Goal: Task Accomplishment & Management: Manage account settings

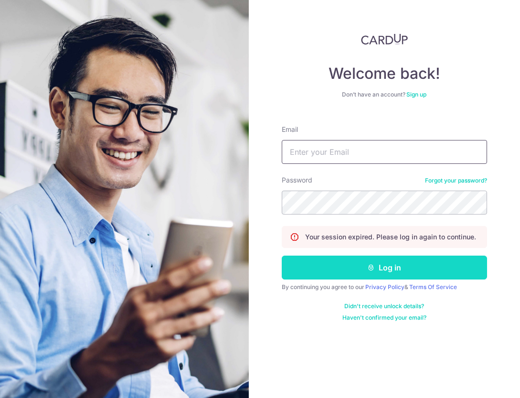
type input "[EMAIL_ADDRESS][DOMAIN_NAME]"
click at [386, 274] on button "Log in" at bounding box center [384, 268] width 205 height 24
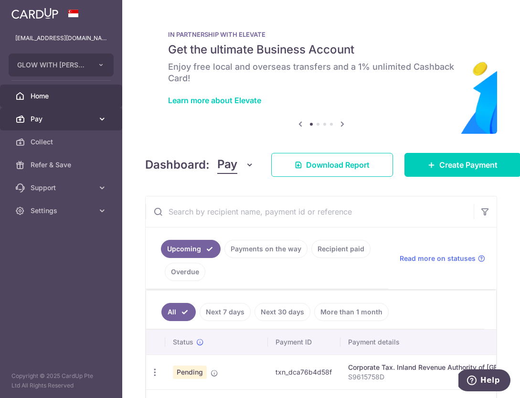
click at [78, 120] on span "Pay" at bounding box center [62, 119] width 63 height 10
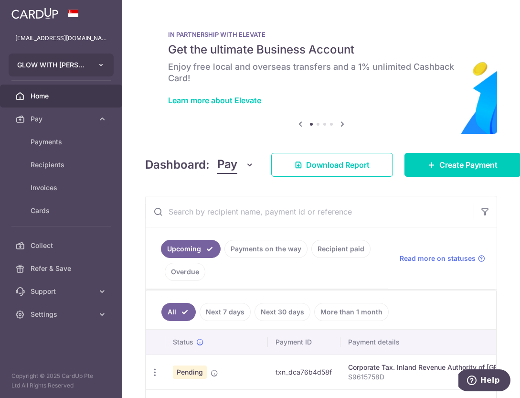
click at [90, 65] on button "GLOW WITH [PERSON_NAME]" at bounding box center [61, 65] width 105 height 23
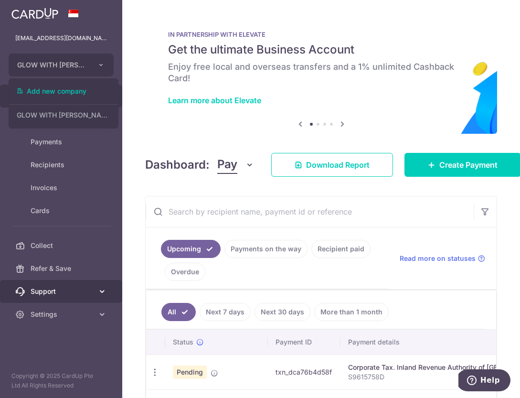
click at [75, 288] on span "Support" at bounding box center [62, 292] width 63 height 10
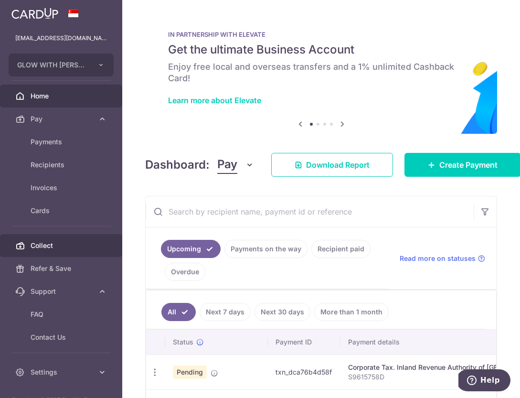
click at [72, 249] on span "Collect" at bounding box center [62, 246] width 63 height 10
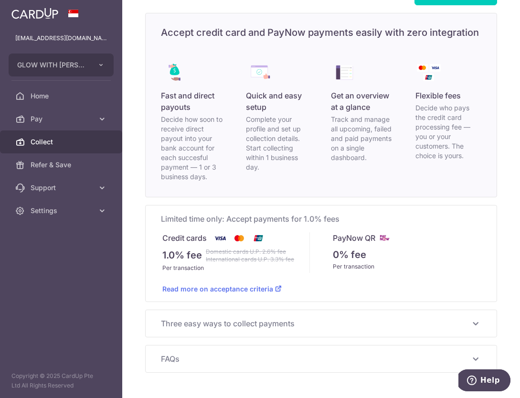
scroll to position [61, 0]
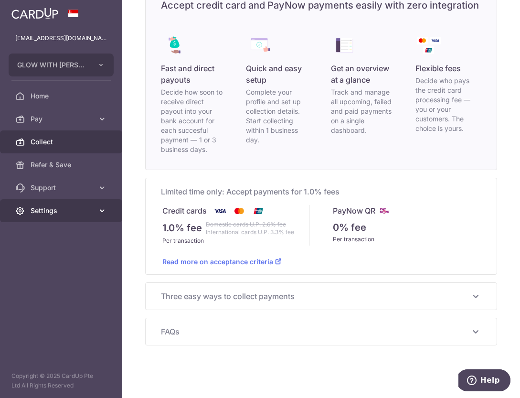
click at [60, 209] on span "Settings" at bounding box center [62, 211] width 63 height 10
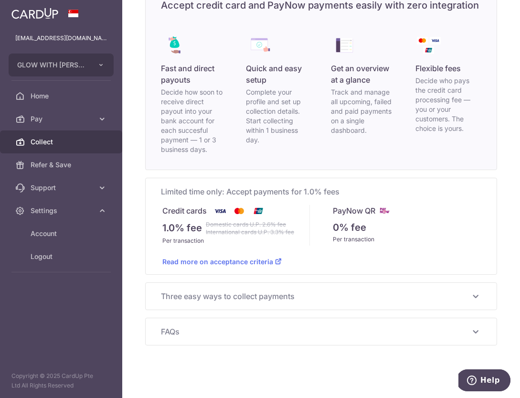
scroll to position [57, 0]
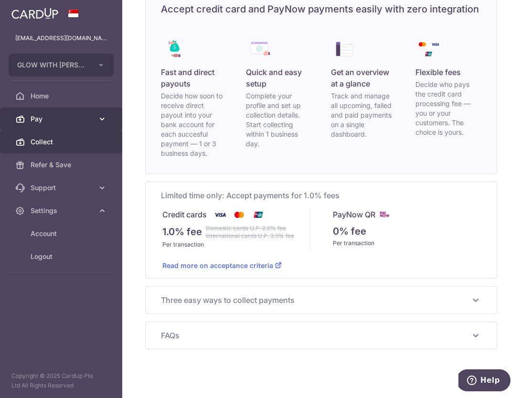
click at [76, 122] on span "Pay" at bounding box center [62, 119] width 63 height 10
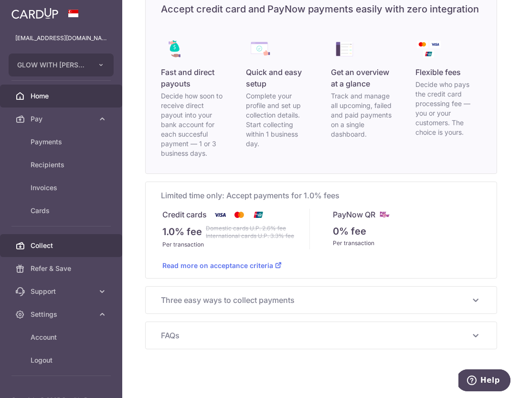
click at [47, 97] on span "Home" at bounding box center [62, 96] width 63 height 10
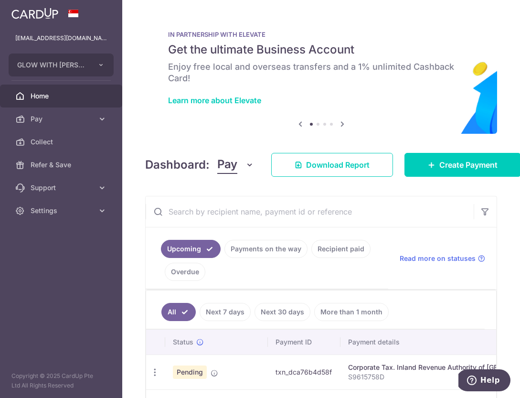
click at [265, 246] on link "Payments on the way" at bounding box center [266, 249] width 83 height 18
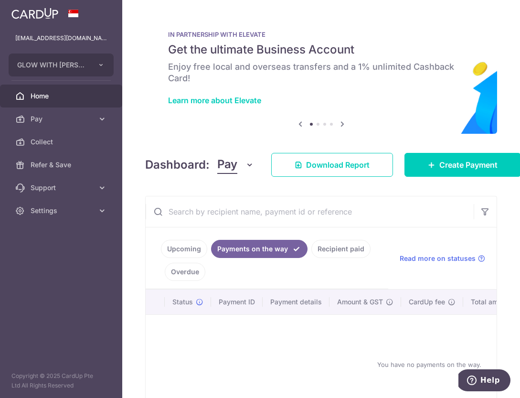
click at [179, 244] on link "Upcoming" at bounding box center [184, 249] width 46 height 18
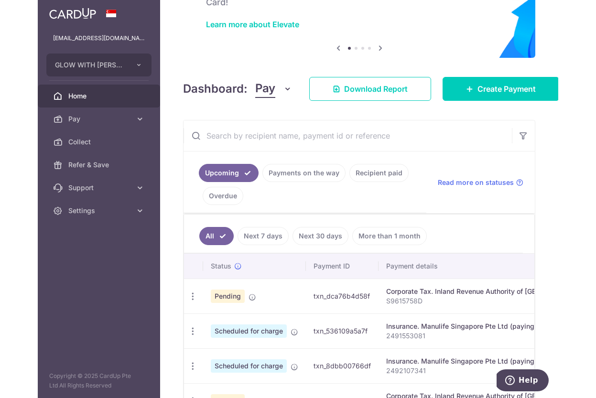
scroll to position [183, 0]
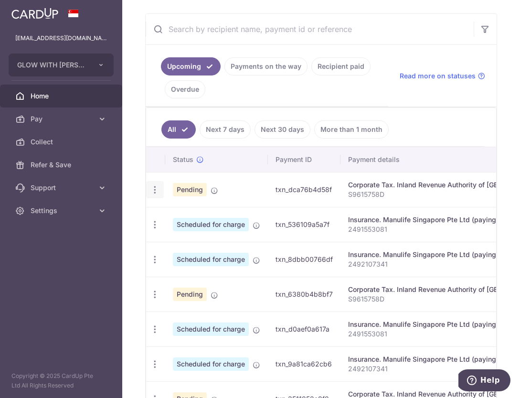
click at [154, 190] on icon "button" at bounding box center [155, 190] width 10 height 10
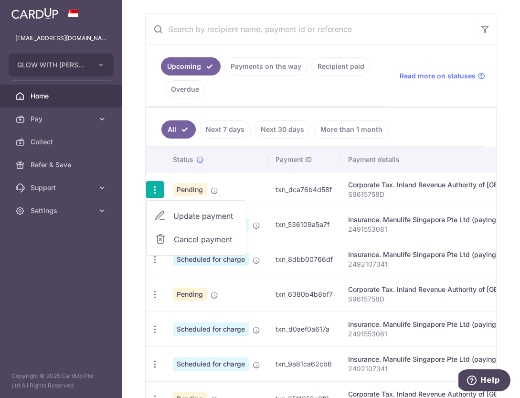
click at [183, 240] on span "Cancel payment" at bounding box center [206, 239] width 64 height 11
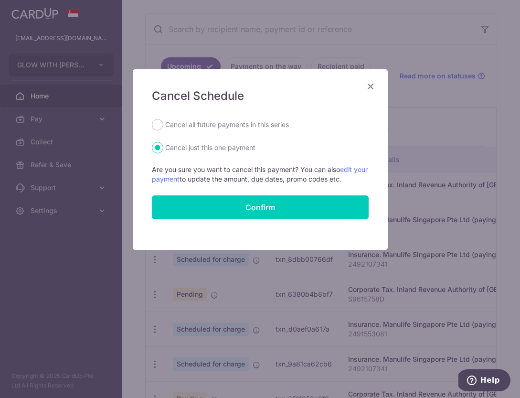
click at [373, 86] on icon "Close" at bounding box center [370, 86] width 11 height 12
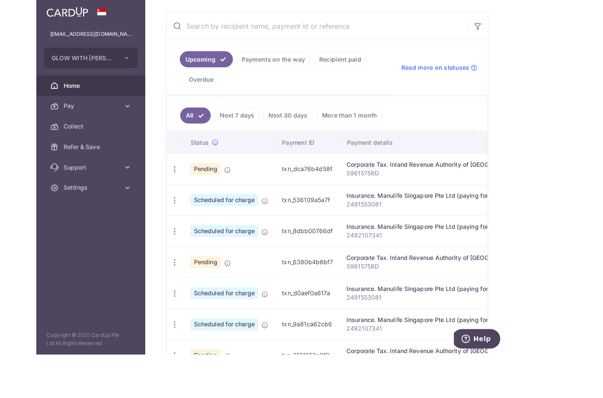
scroll to position [171, 0]
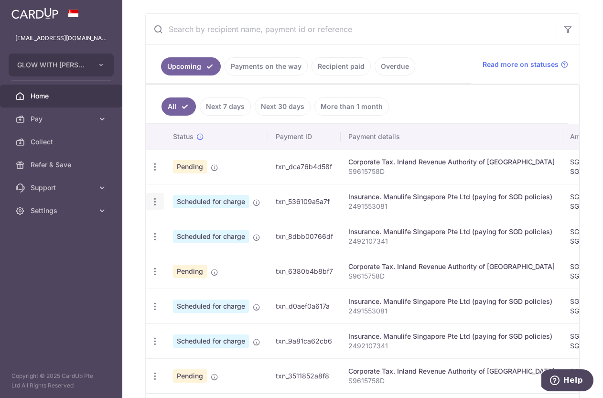
click at [156, 206] on icon "button" at bounding box center [155, 202] width 10 height 10
click at [199, 253] on span "Cancel payment" at bounding box center [206, 251] width 64 height 11
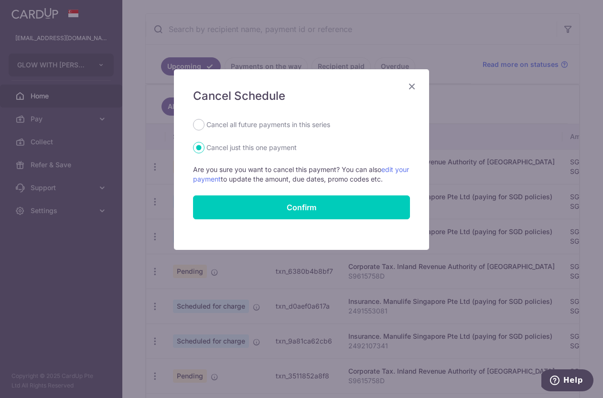
click at [259, 121] on label "Cancel all future payments in this series" at bounding box center [268, 124] width 124 height 11
click at [205, 121] on input "Cancel all future payments in this series" at bounding box center [198, 124] width 11 height 11
radio input "true"
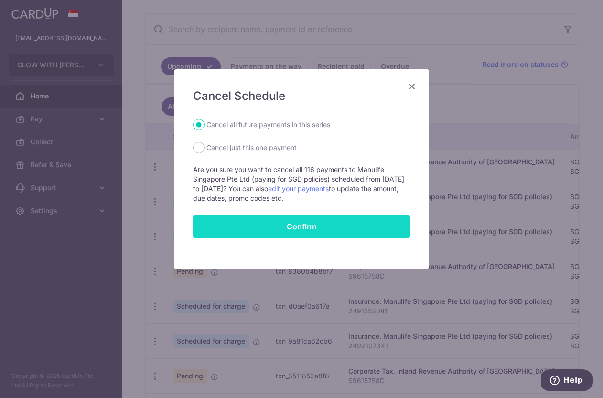
click at [311, 224] on button "Confirm" at bounding box center [301, 227] width 217 height 24
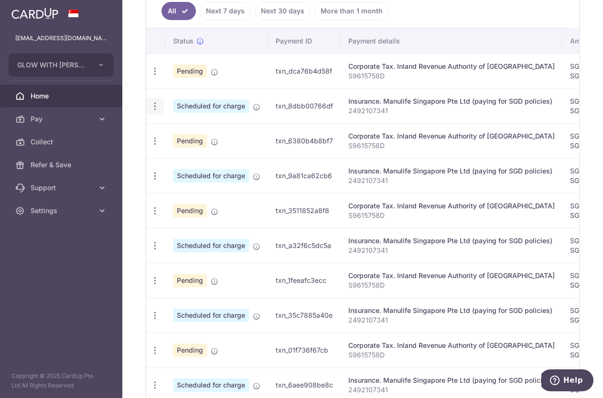
scroll to position [291, 0]
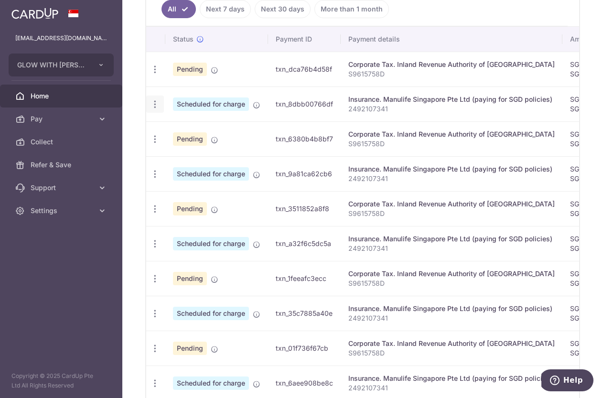
click at [154, 104] on icon "button" at bounding box center [155, 104] width 10 height 10
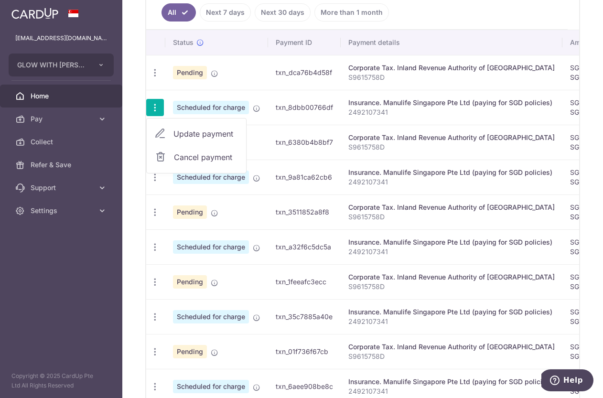
scroll to position [287, 0]
click at [182, 160] on span "Cancel payment" at bounding box center [206, 157] width 64 height 11
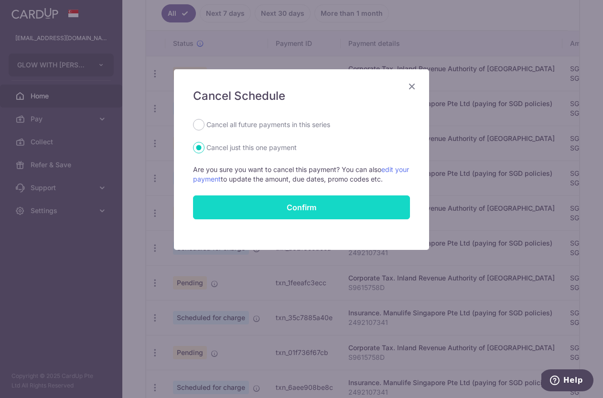
click at [297, 201] on button "Confirm" at bounding box center [301, 207] width 217 height 24
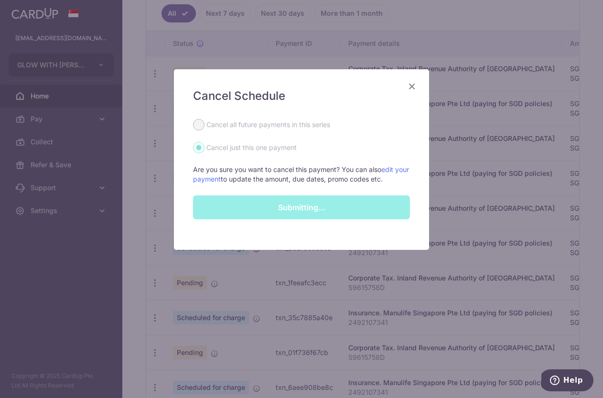
drag, startPoint x: 248, startPoint y: 136, endPoint x: 217, endPoint y: 125, distance: 33.6
click at [248, 136] on form "Cancel all future payments in this series Cancel just this one payment Are you …" at bounding box center [301, 169] width 217 height 100
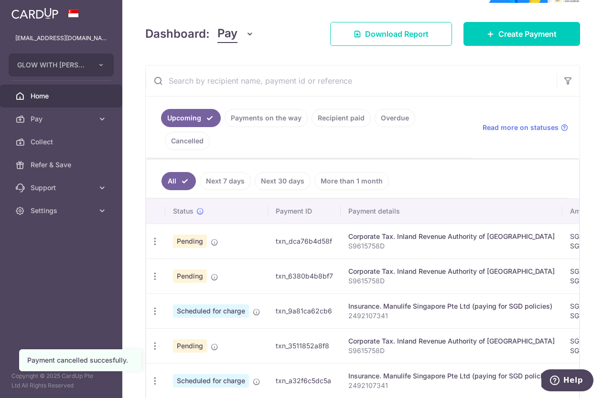
scroll to position [151, 0]
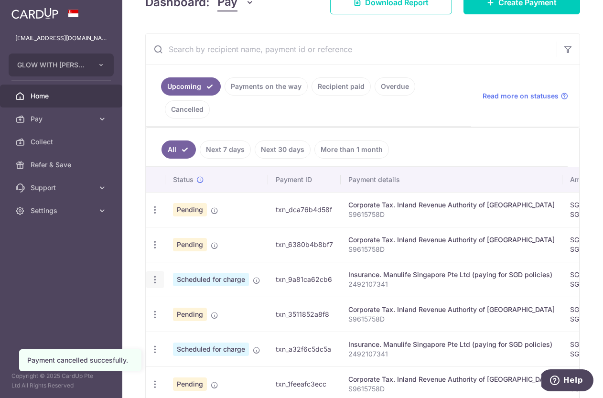
click at [151, 280] on icon "button" at bounding box center [155, 280] width 10 height 10
click at [220, 334] on span "Cancel payment" at bounding box center [206, 329] width 64 height 11
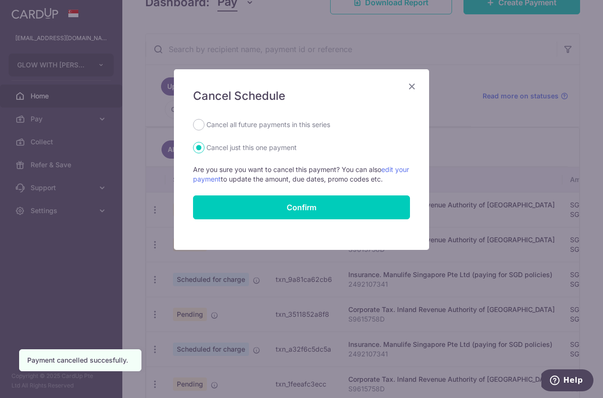
click at [221, 128] on label "Cancel all future payments in this series" at bounding box center [268, 124] width 124 height 11
click at [205, 128] on input "Cancel all future payments in this series" at bounding box center [198, 124] width 11 height 11
radio input "true"
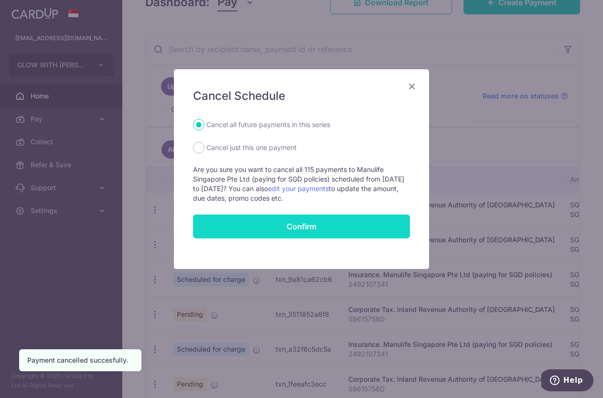
click at [313, 229] on button "Confirm" at bounding box center [301, 227] width 217 height 24
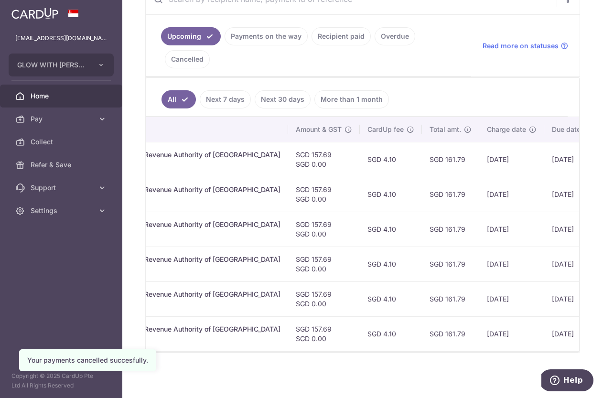
scroll to position [0, 291]
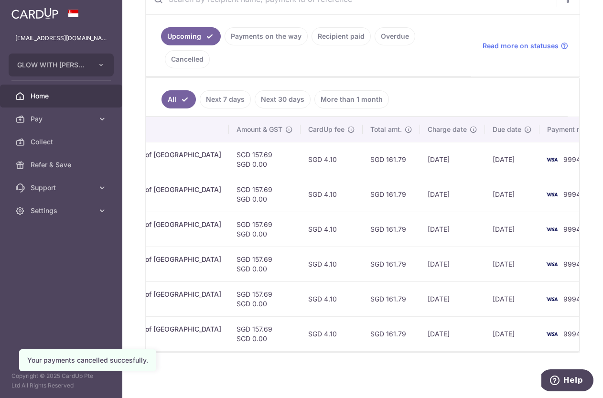
click at [331, 95] on link "More than 1 month" at bounding box center [351, 99] width 75 height 18
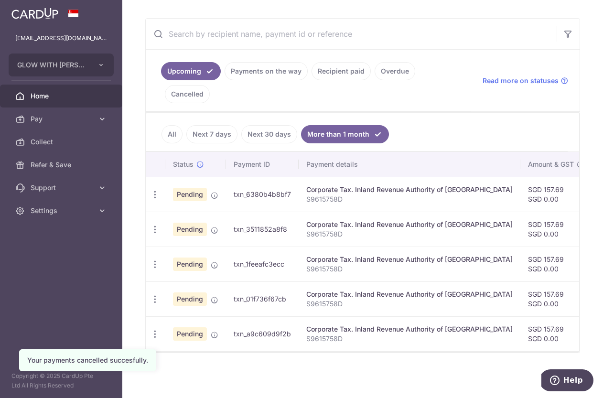
click at [278, 132] on link "Next 30 days" at bounding box center [269, 134] width 56 height 18
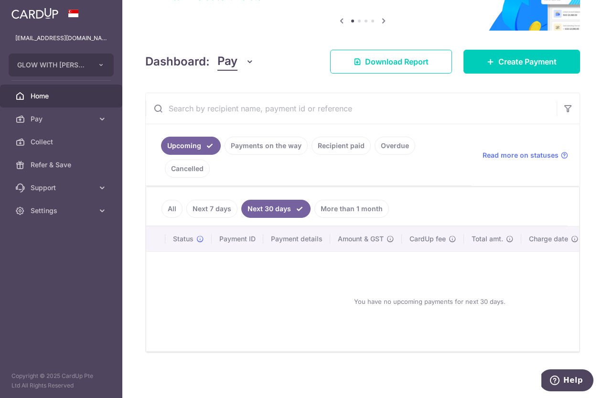
click at [222, 203] on link "Next 7 days" at bounding box center [211, 209] width 51 height 18
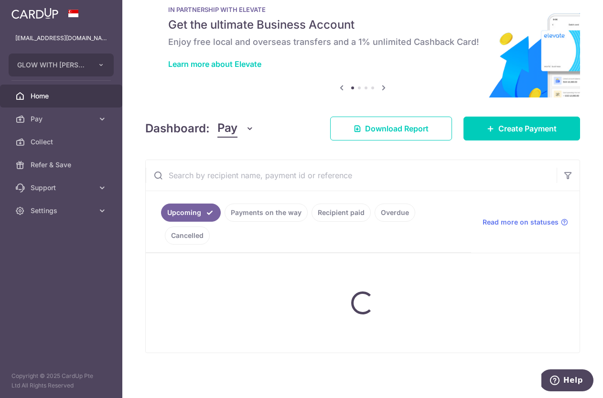
scroll to position [32, 0]
